Goal: Navigation & Orientation: Find specific page/section

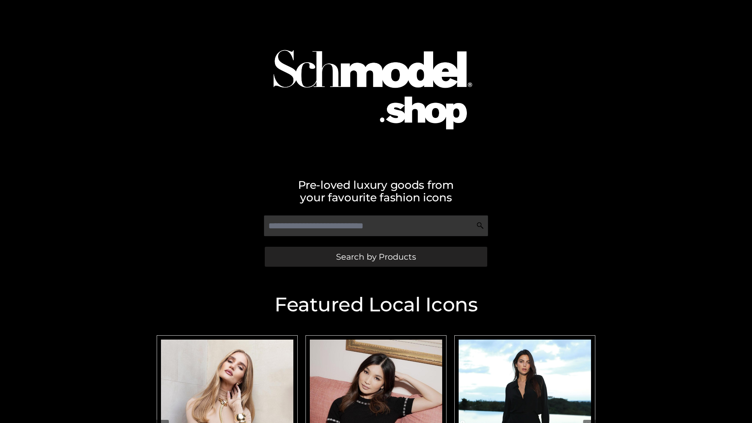
click at [376, 257] on span "Search by Products" at bounding box center [376, 257] width 80 height 8
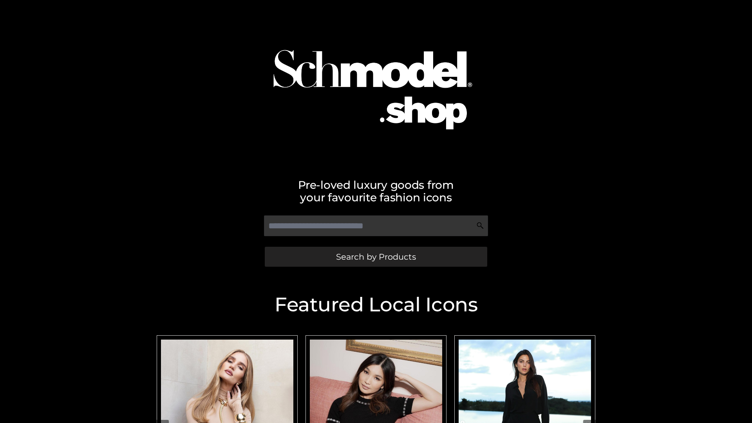
click at [376, 257] on span "Search by Products" at bounding box center [376, 257] width 80 height 8
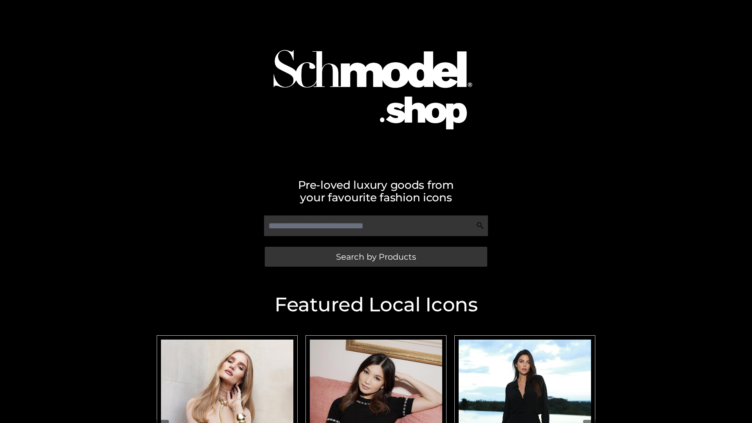
click at [376, 257] on span "Search by Products" at bounding box center [376, 257] width 80 height 8
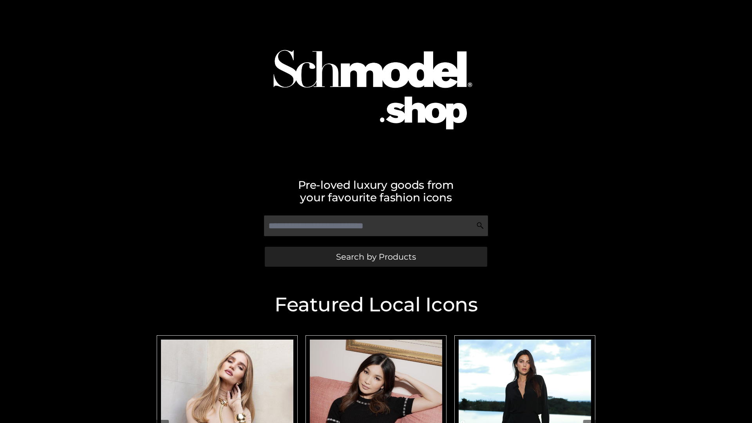
click at [376, 257] on span "Search by Products" at bounding box center [376, 257] width 80 height 8
